Goal: Task Accomplishment & Management: Complete application form

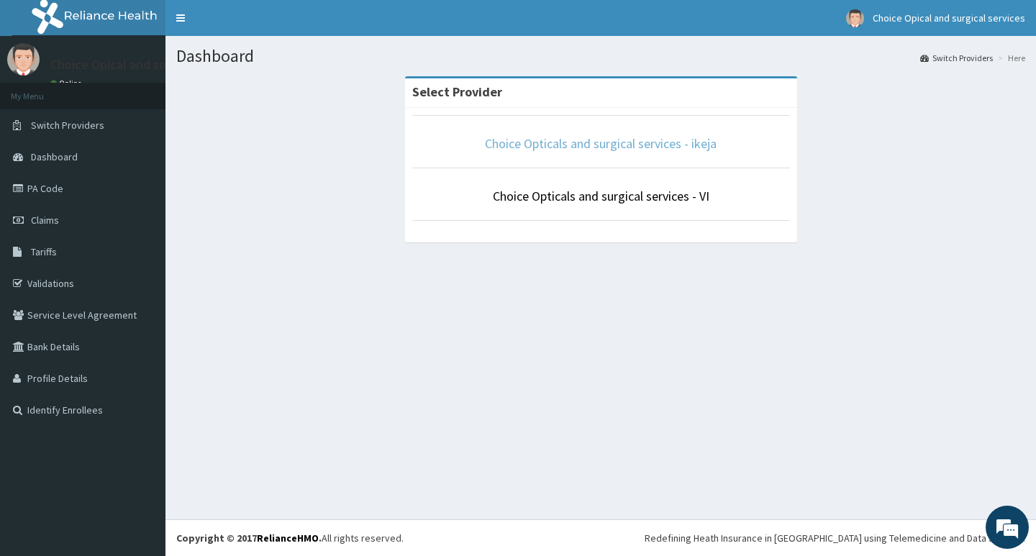
click at [631, 142] on link "Choice Opticals and surgical services - ikeja" at bounding box center [601, 143] width 232 height 17
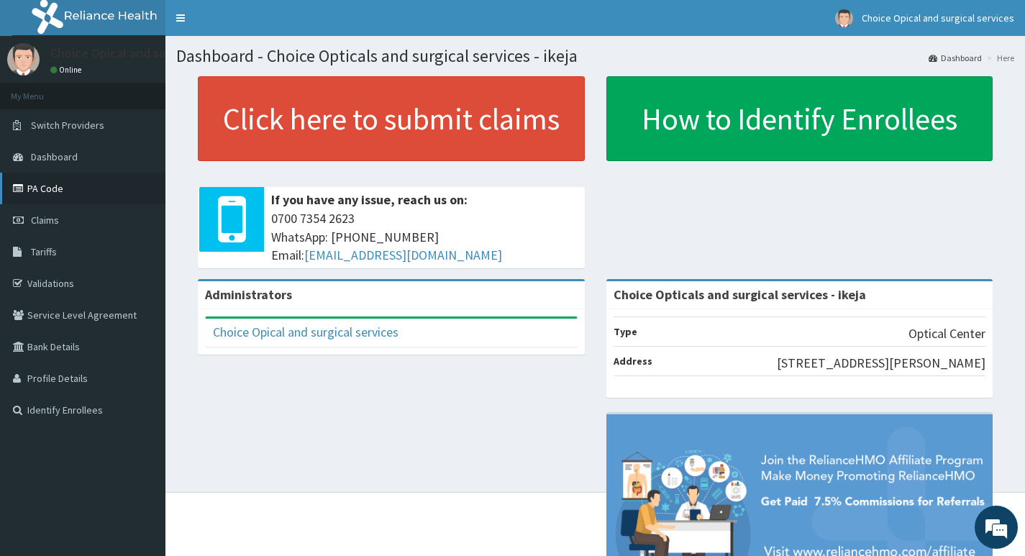
click at [36, 188] on link "PA Code" at bounding box center [82, 189] width 165 height 32
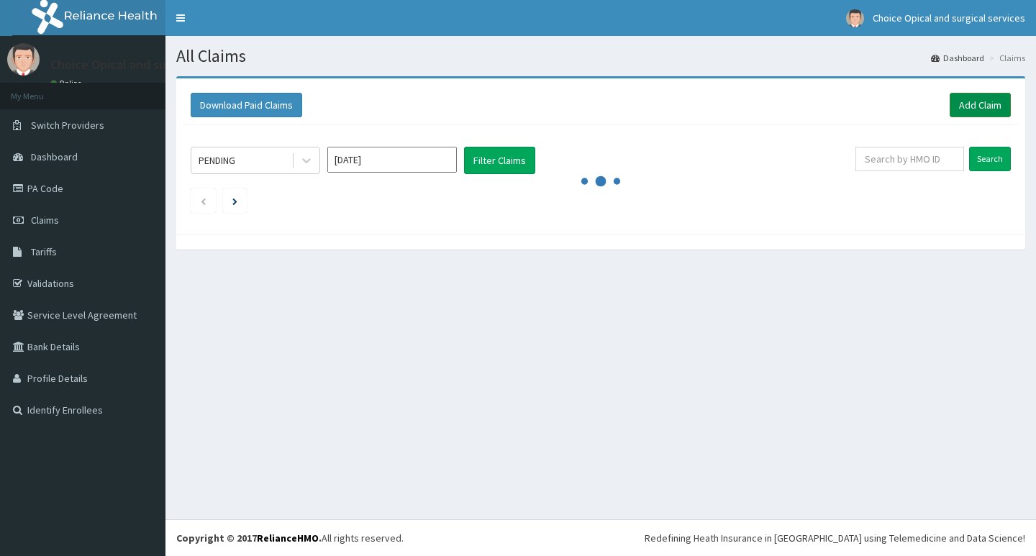
click at [983, 99] on link "Add Claim" at bounding box center [979, 105] width 61 height 24
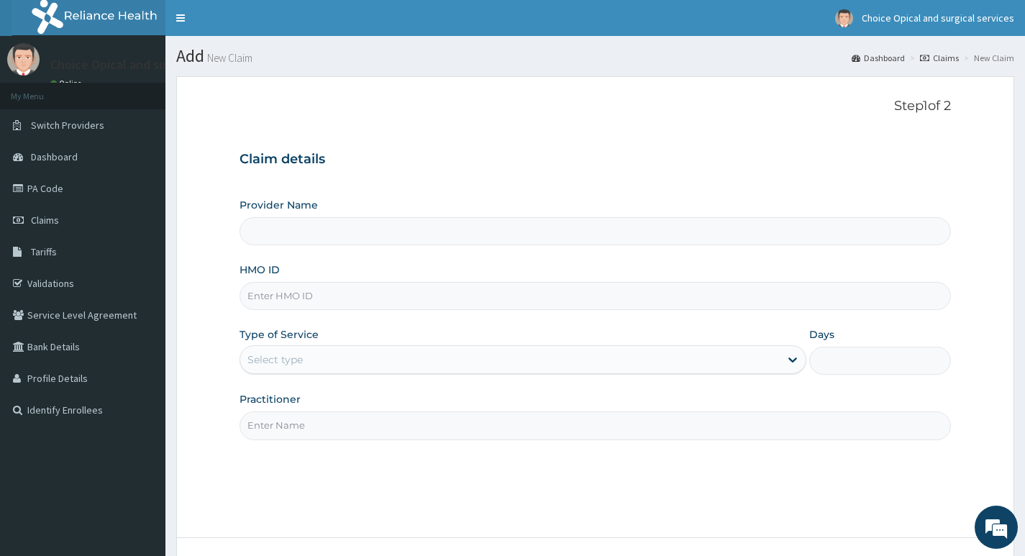
type input "Choice Opticals and surgical services - ikeja"
click at [475, 288] on input "HMO ID" at bounding box center [594, 296] width 711 height 28
type input "AZG/10073/A"
click at [370, 360] on div "Select type" at bounding box center [509, 359] width 539 height 23
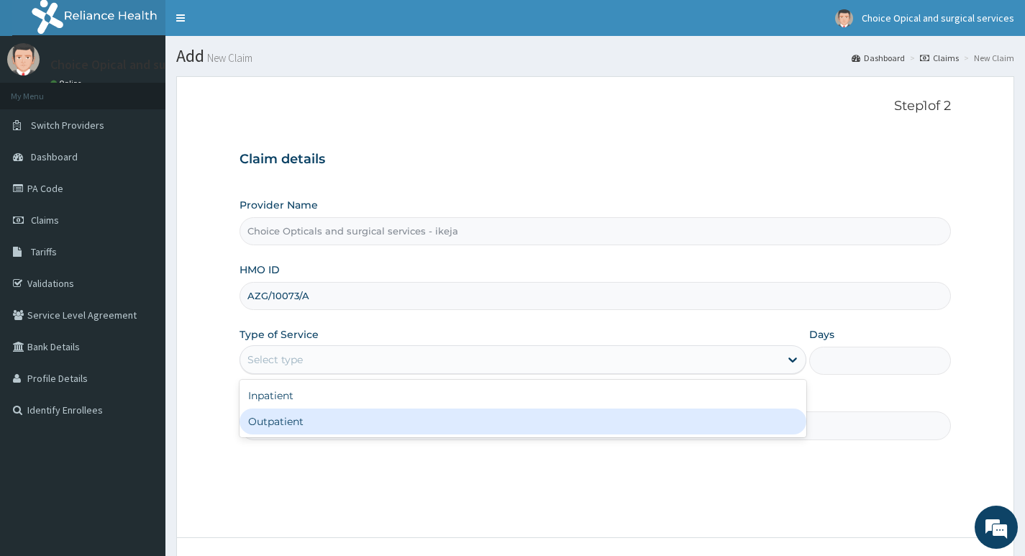
click at [323, 428] on div "Outpatient" at bounding box center [522, 421] width 567 height 26
type input "1"
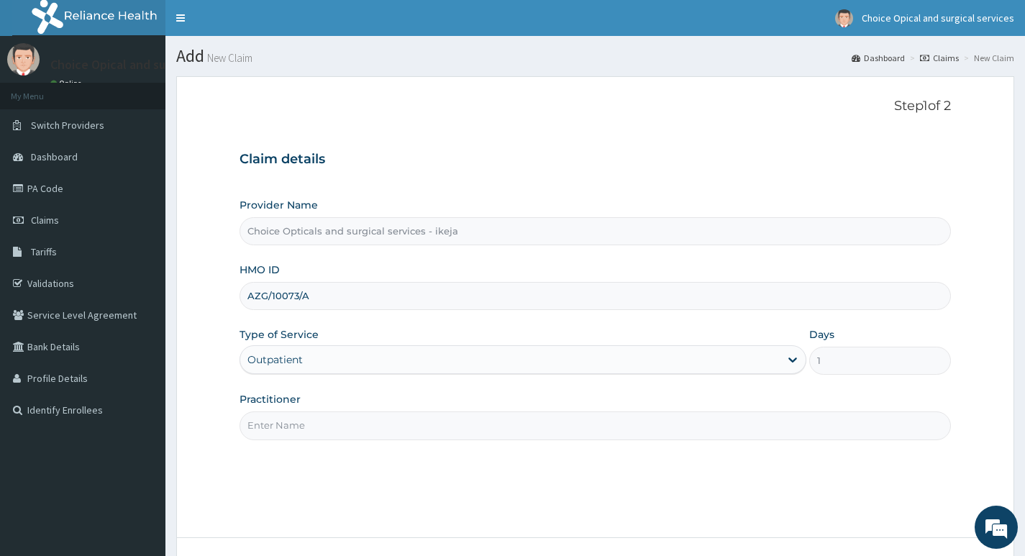
click at [324, 427] on input "Practitioner" at bounding box center [594, 425] width 711 height 28
type input "DR JUDITH"
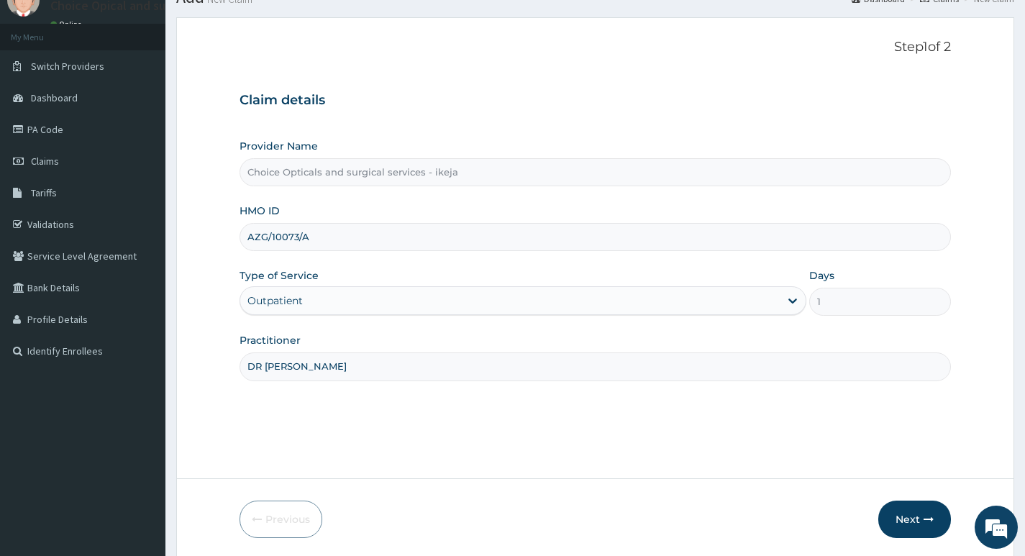
scroll to position [111, 0]
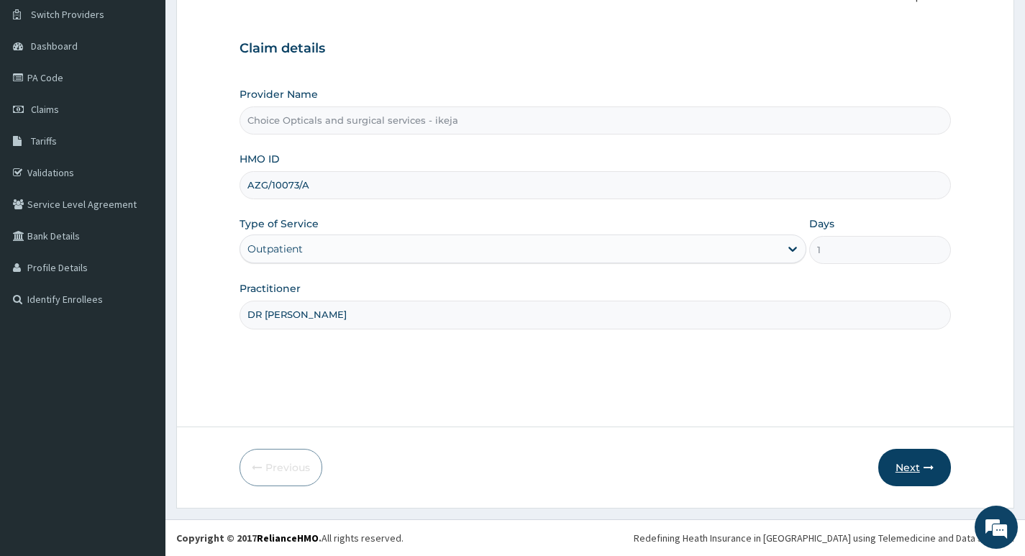
click at [917, 479] on button "Next" at bounding box center [914, 467] width 73 height 37
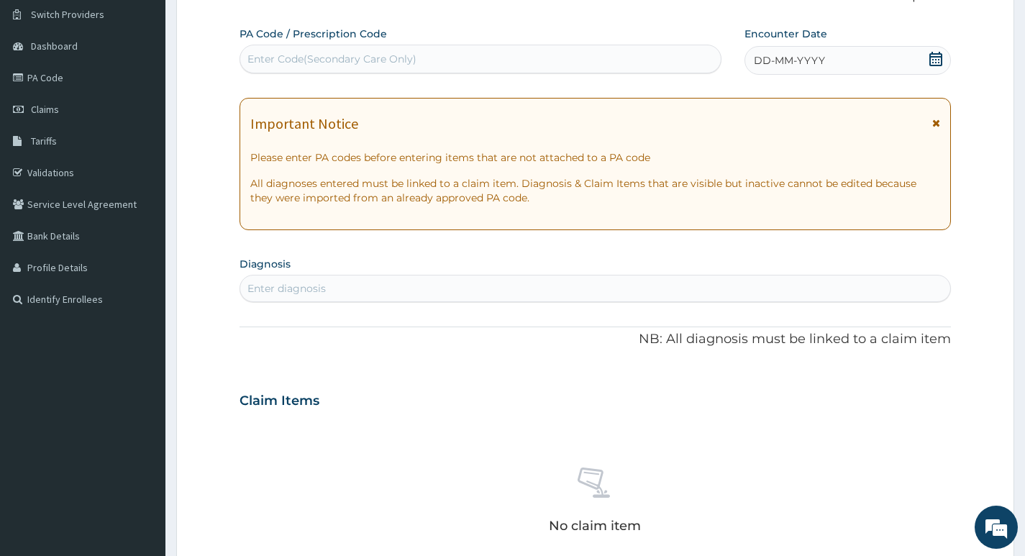
click at [460, 61] on div "Enter Code(Secondary Care Only)" at bounding box center [480, 58] width 480 height 23
paste input "PA/093F04"
type input "PA/093F04"
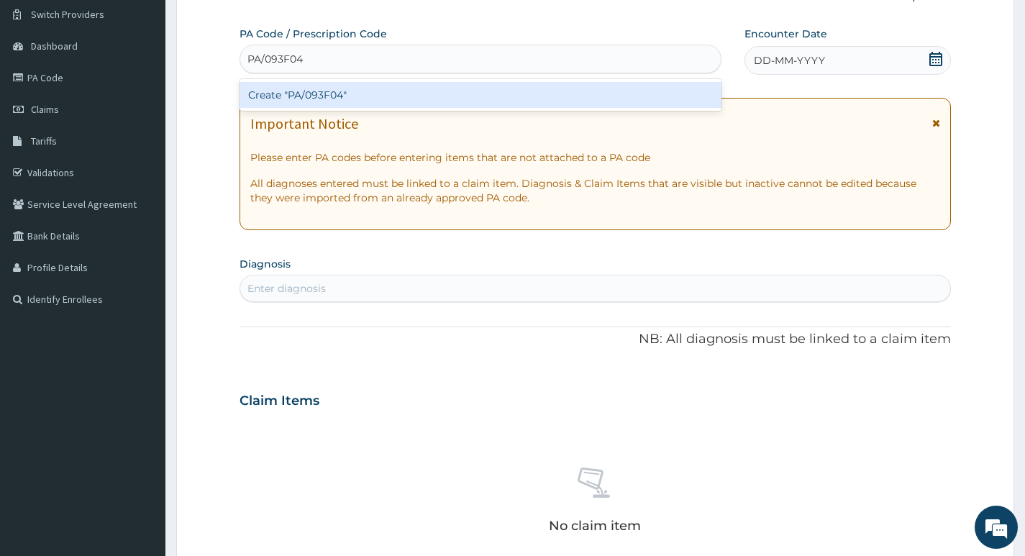
click at [320, 89] on div "Create "PA/093F04"" at bounding box center [480, 95] width 482 height 26
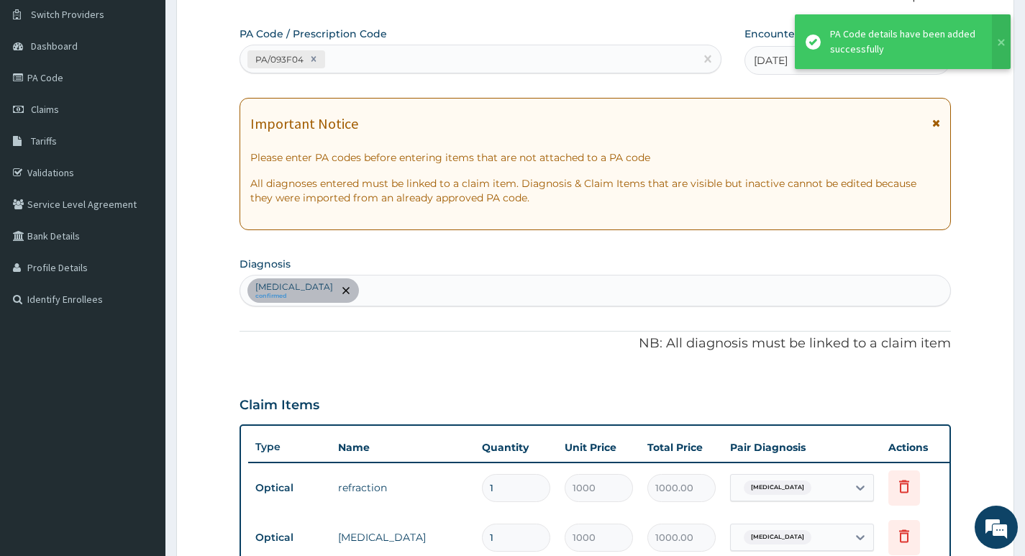
scroll to position [470, 0]
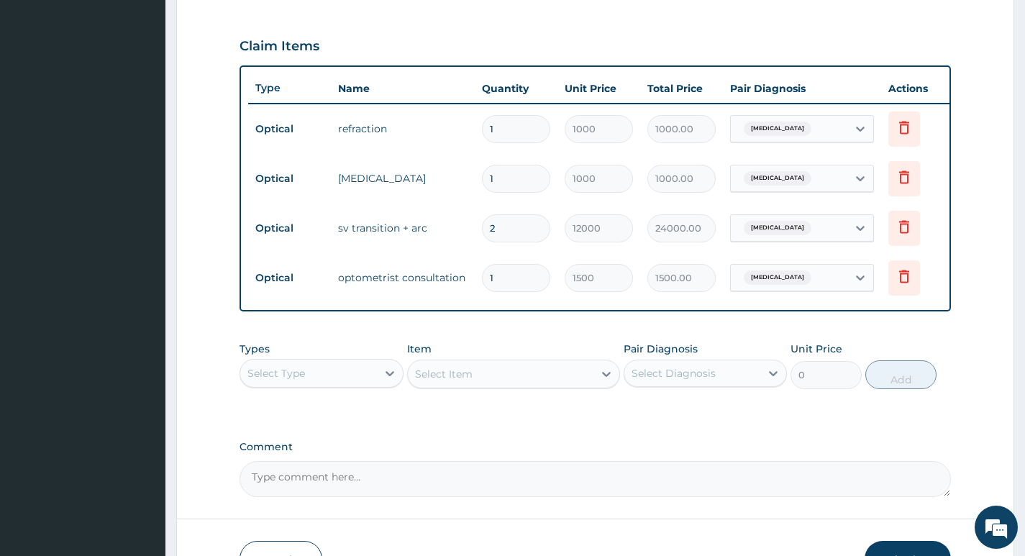
click at [523, 229] on input "2" at bounding box center [516, 228] width 68 height 28
type input "0.00"
type input "3"
type input "36000.00"
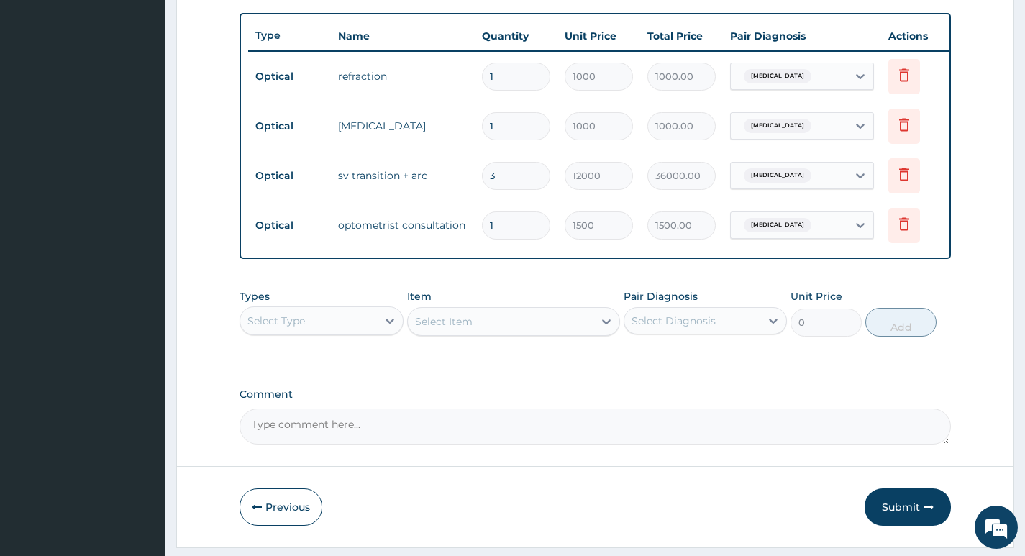
scroll to position [572, 0]
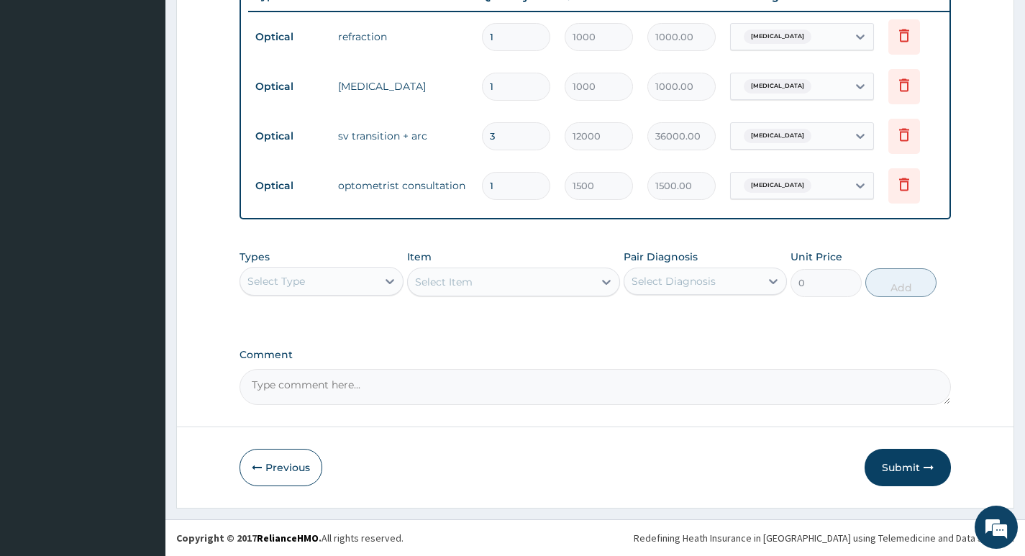
type input "3"
click at [505, 395] on textarea "Comment" at bounding box center [594, 387] width 711 height 36
type textarea "LENS APPROVED AT 30,000"
click at [426, 124] on td "sv transition + arc" at bounding box center [403, 136] width 144 height 29
click at [419, 127] on td "sv transition + arc" at bounding box center [403, 136] width 144 height 29
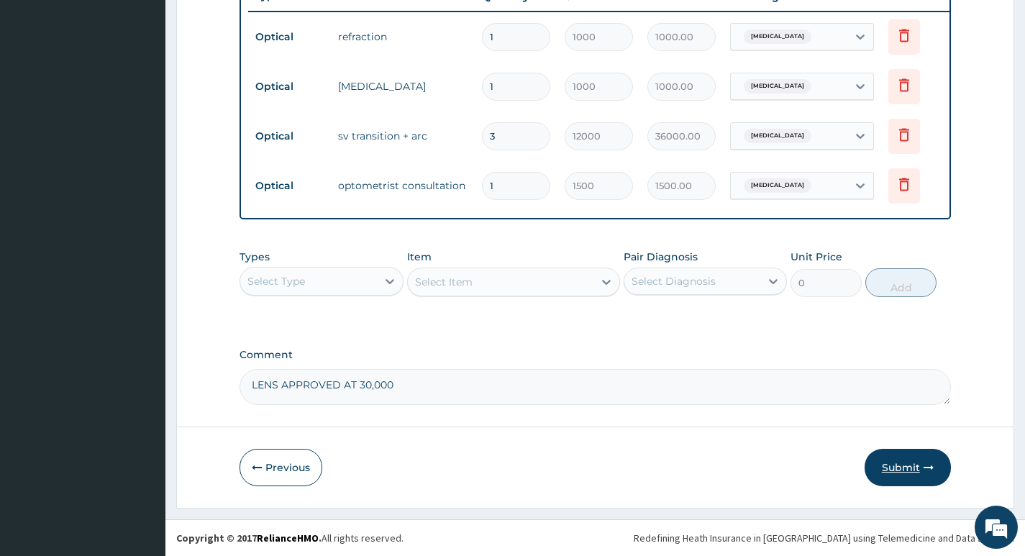
click at [916, 465] on button "Submit" at bounding box center [907, 467] width 86 height 37
